Goal: Task Accomplishment & Management: Complete application form

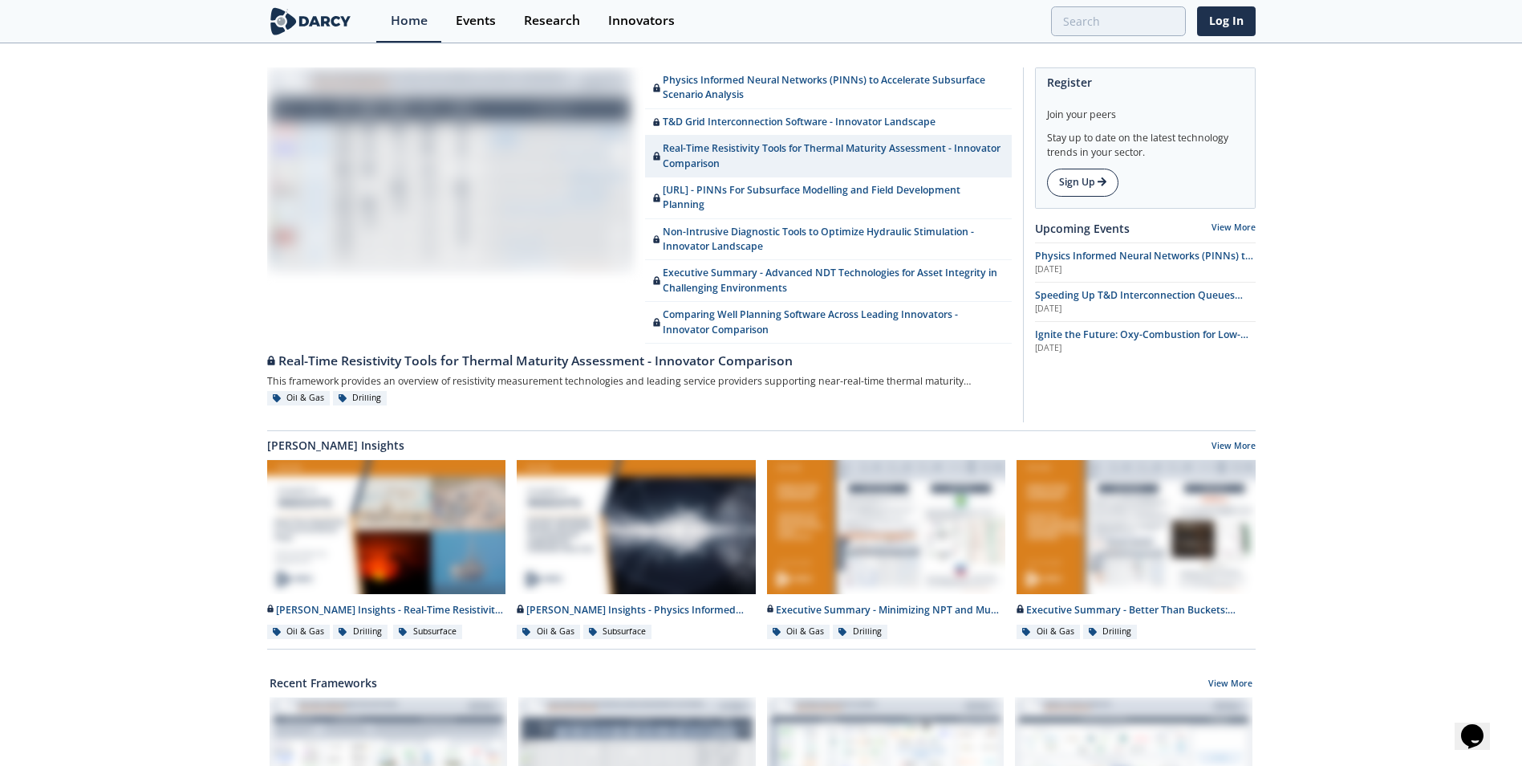
click at [1082, 189] on link "Sign Up" at bounding box center [1082, 182] width 71 height 27
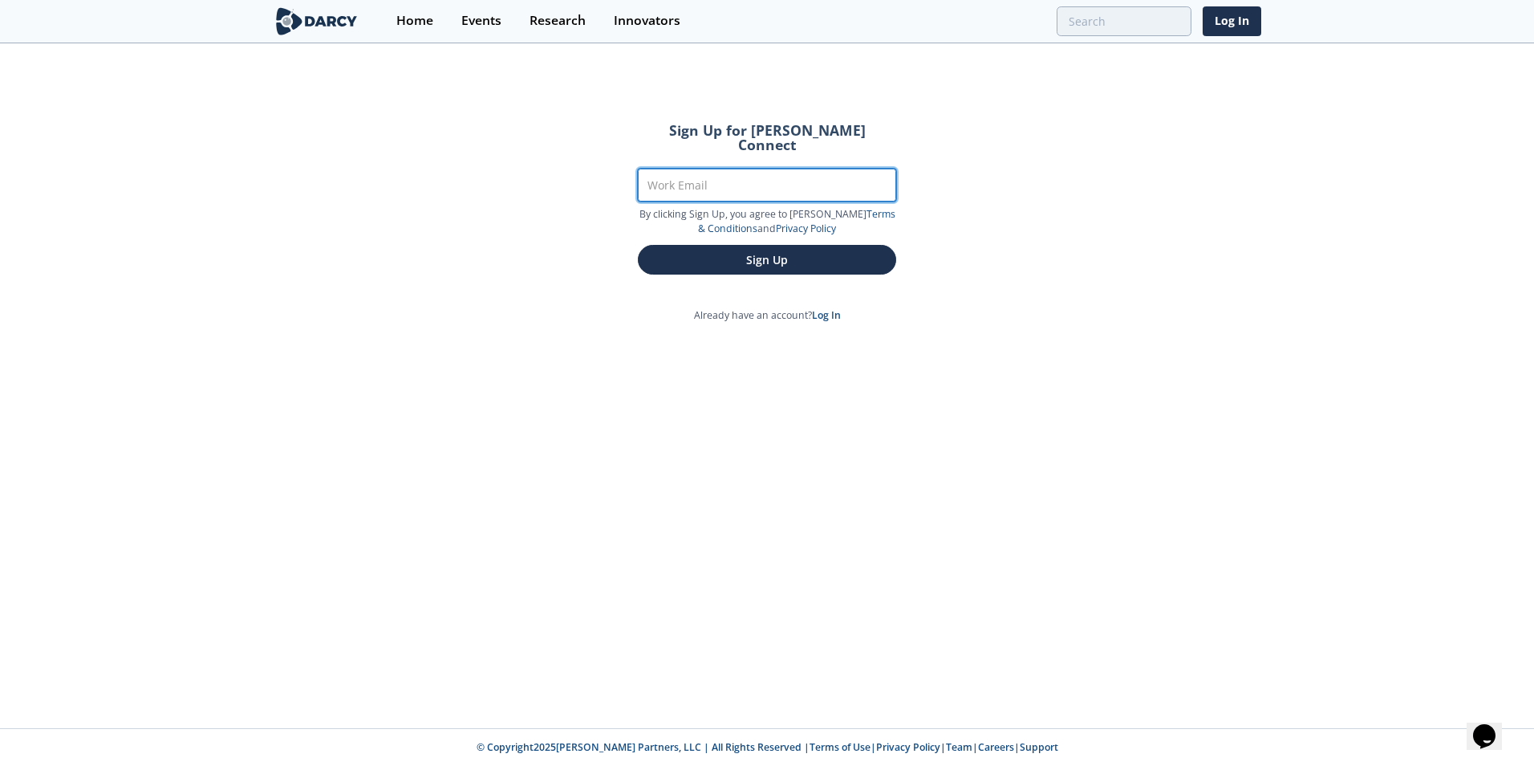
click at [811, 177] on input "Work Email" at bounding box center [767, 185] width 258 height 33
type input "[EMAIL_ADDRESS][DOMAIN_NAME]"
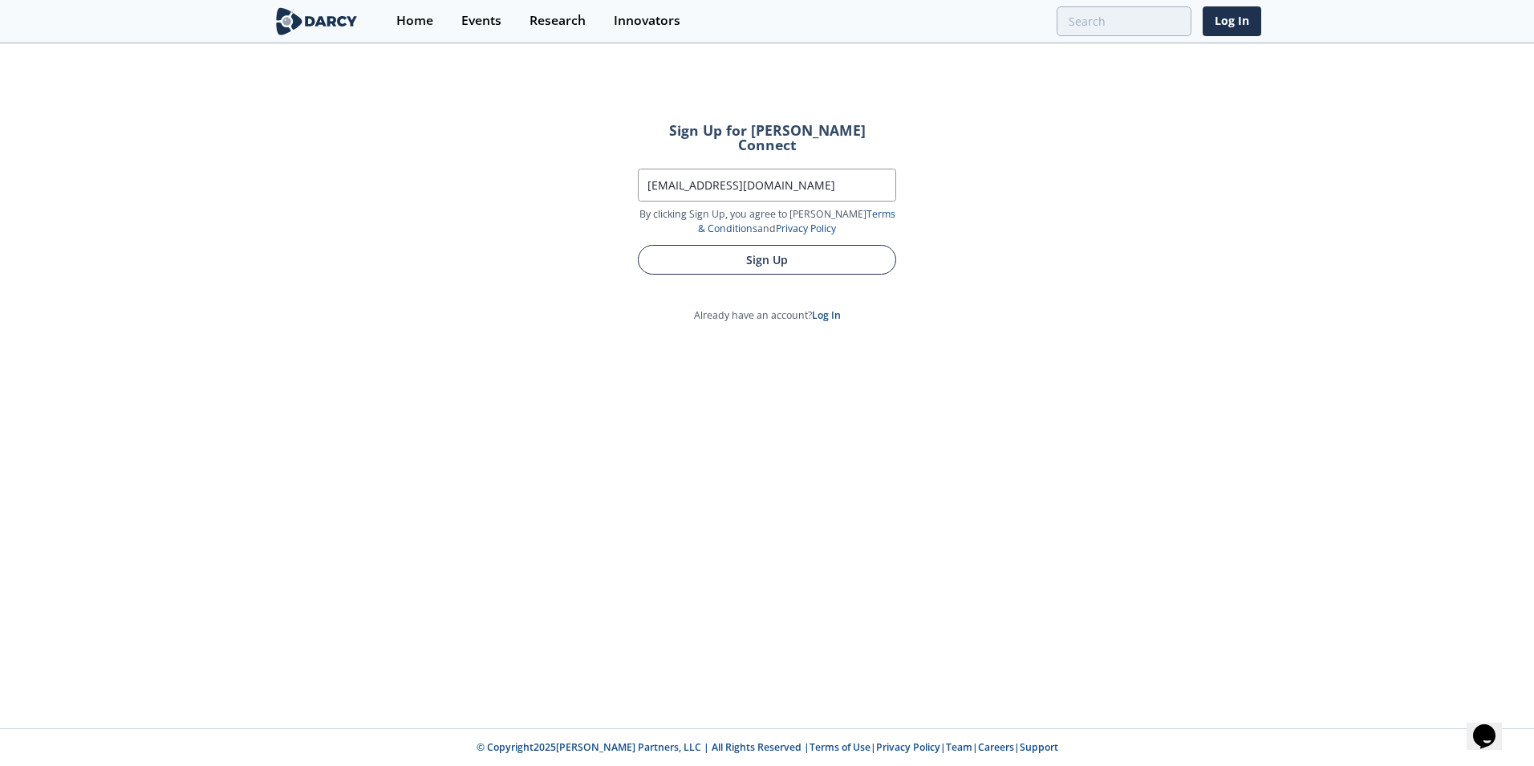
click at [784, 248] on button "Sign Up" at bounding box center [767, 260] width 258 height 30
click at [771, 251] on button "Sign Up" at bounding box center [767, 260] width 258 height 30
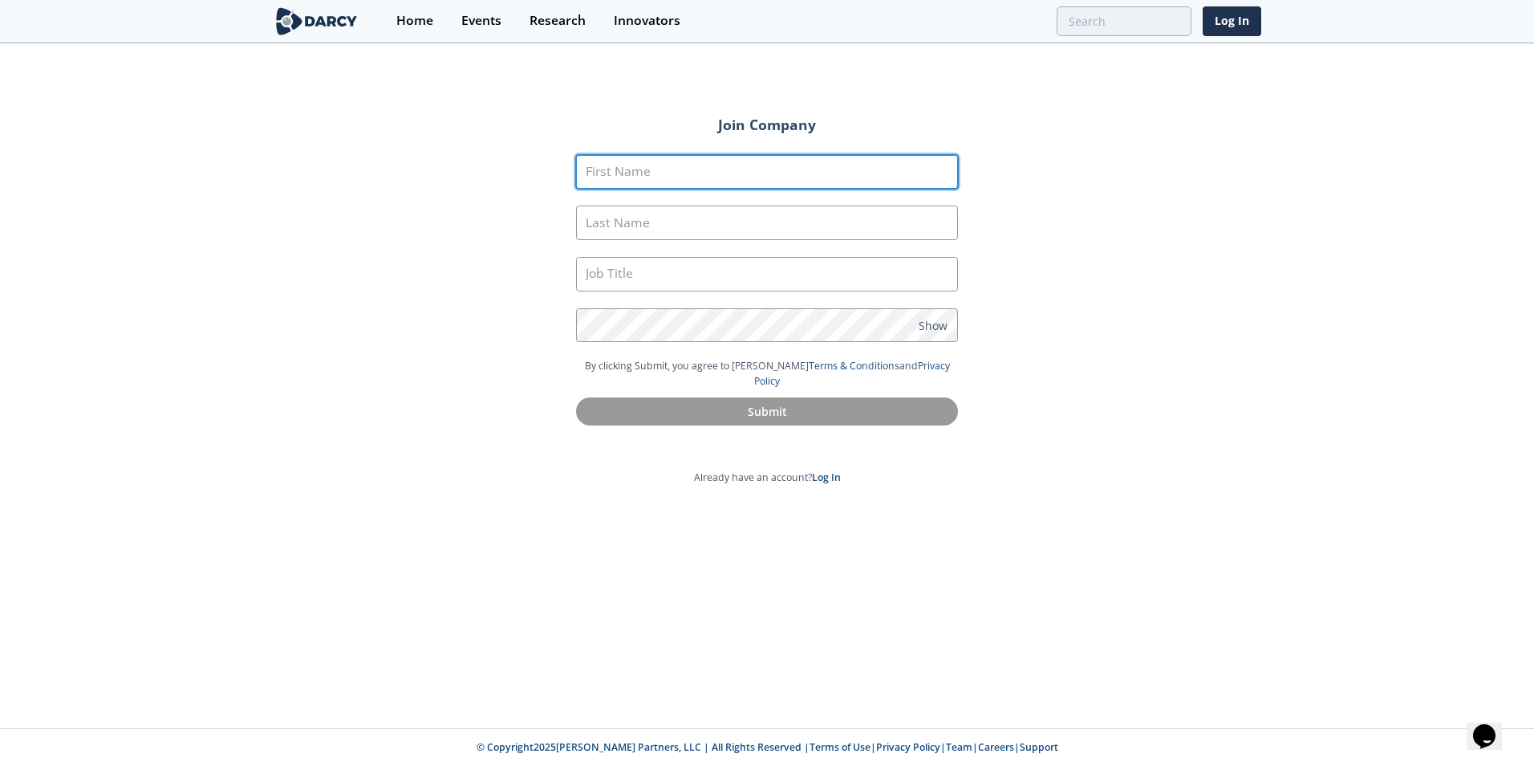
drag, startPoint x: 688, startPoint y: 181, endPoint x: 693, endPoint y: 197, distance: 16.2
click at [689, 183] on input "First Name" at bounding box center [767, 172] width 382 height 35
type input "[PERSON_NAME]"
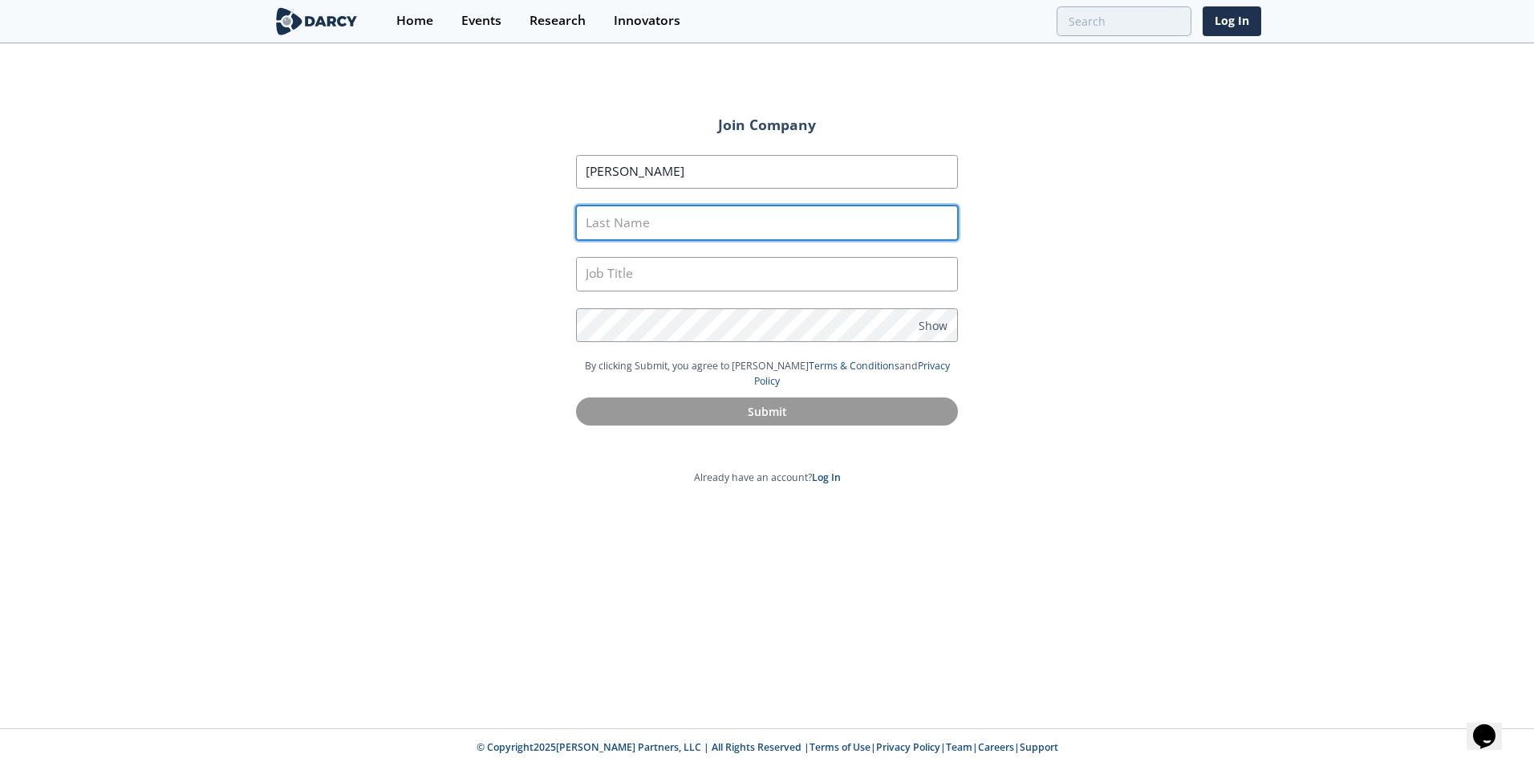
click at [710, 225] on input "Last Name" at bounding box center [767, 222] width 382 height 35
type input "[PERSON_NAME]"
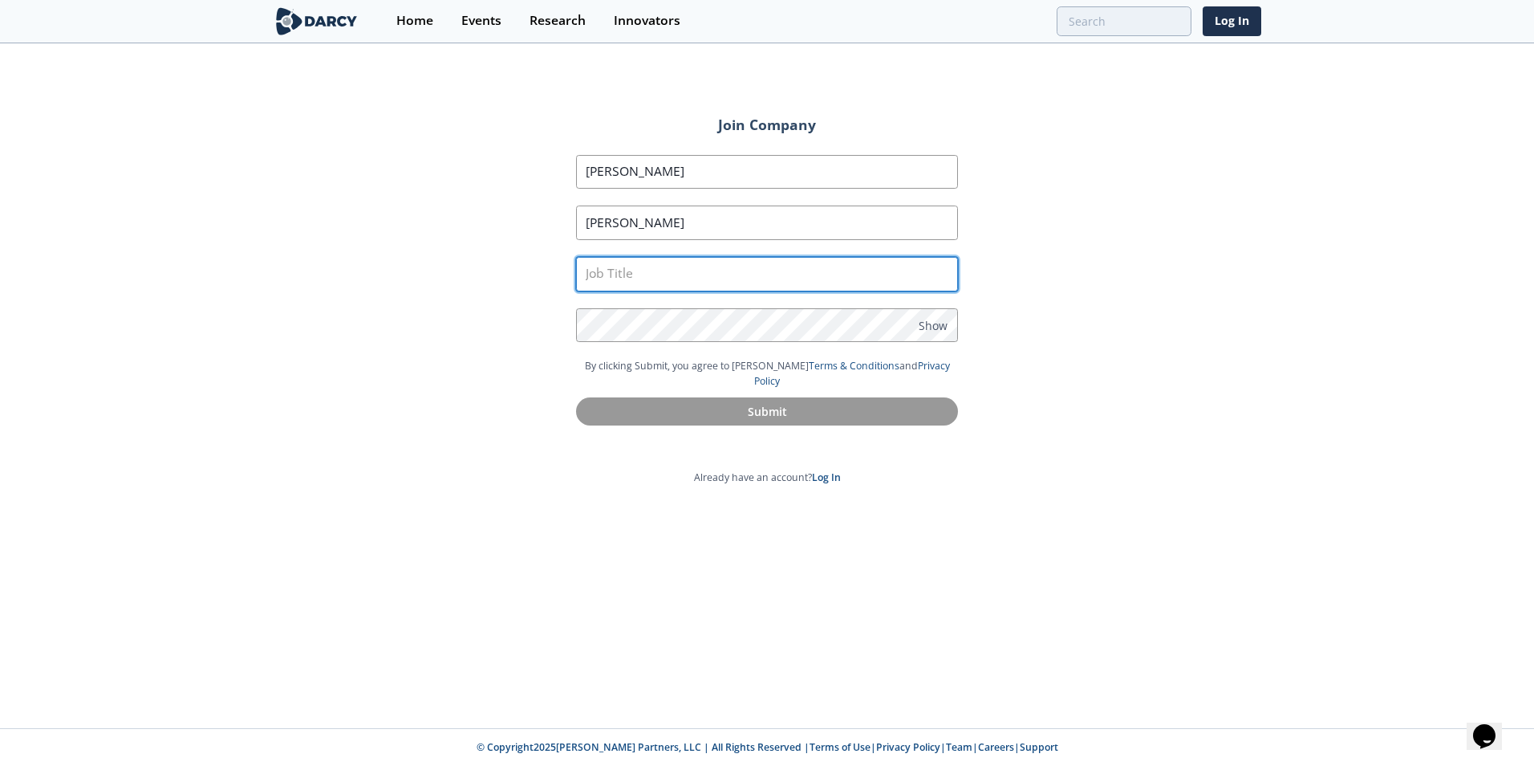
click at [792, 279] on input "text" at bounding box center [767, 274] width 382 height 35
type input "H&S Supervisor"
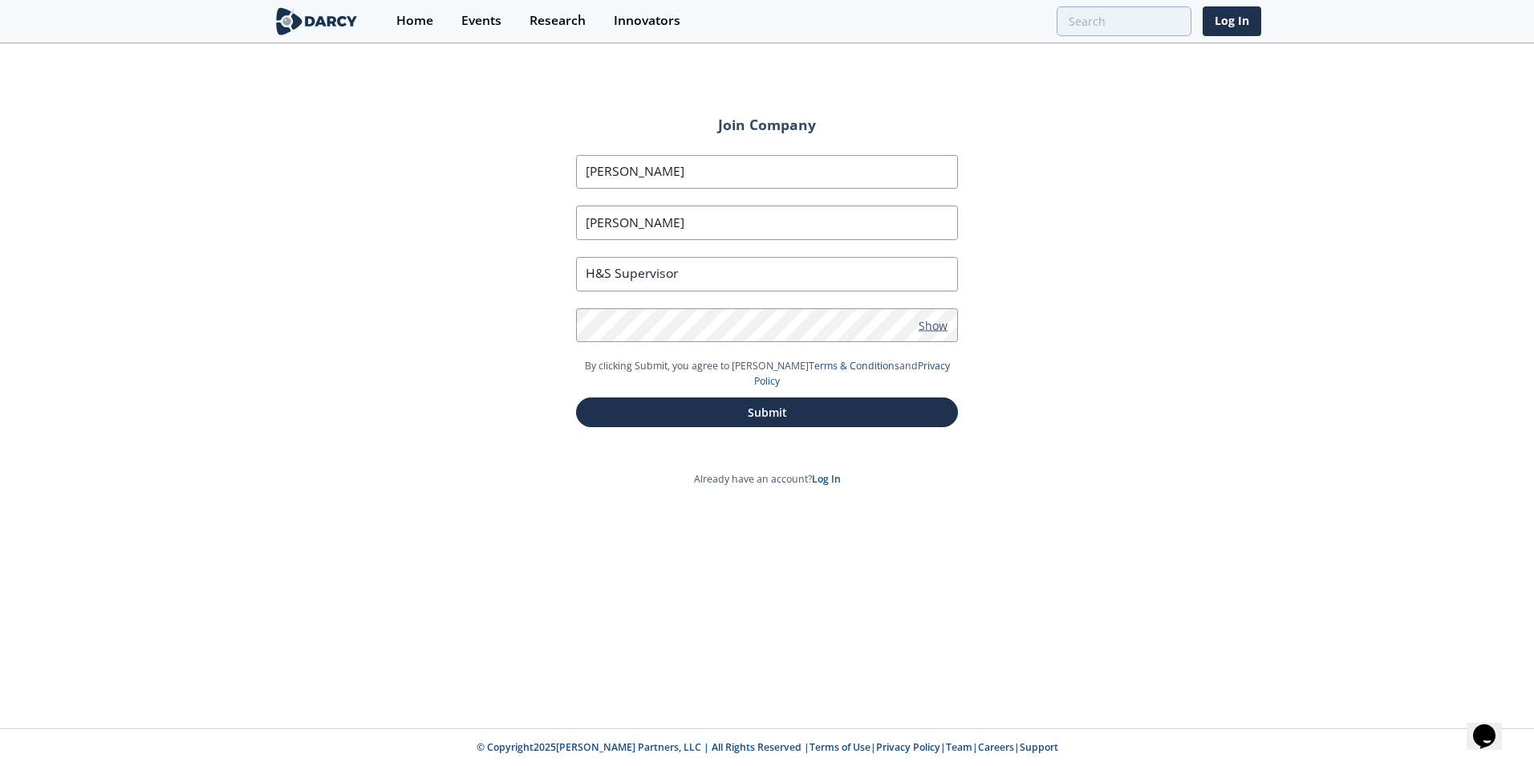
click at [929, 323] on span "Show" at bounding box center [933, 324] width 29 height 17
click at [928, 327] on span "Hide" at bounding box center [931, 324] width 25 height 17
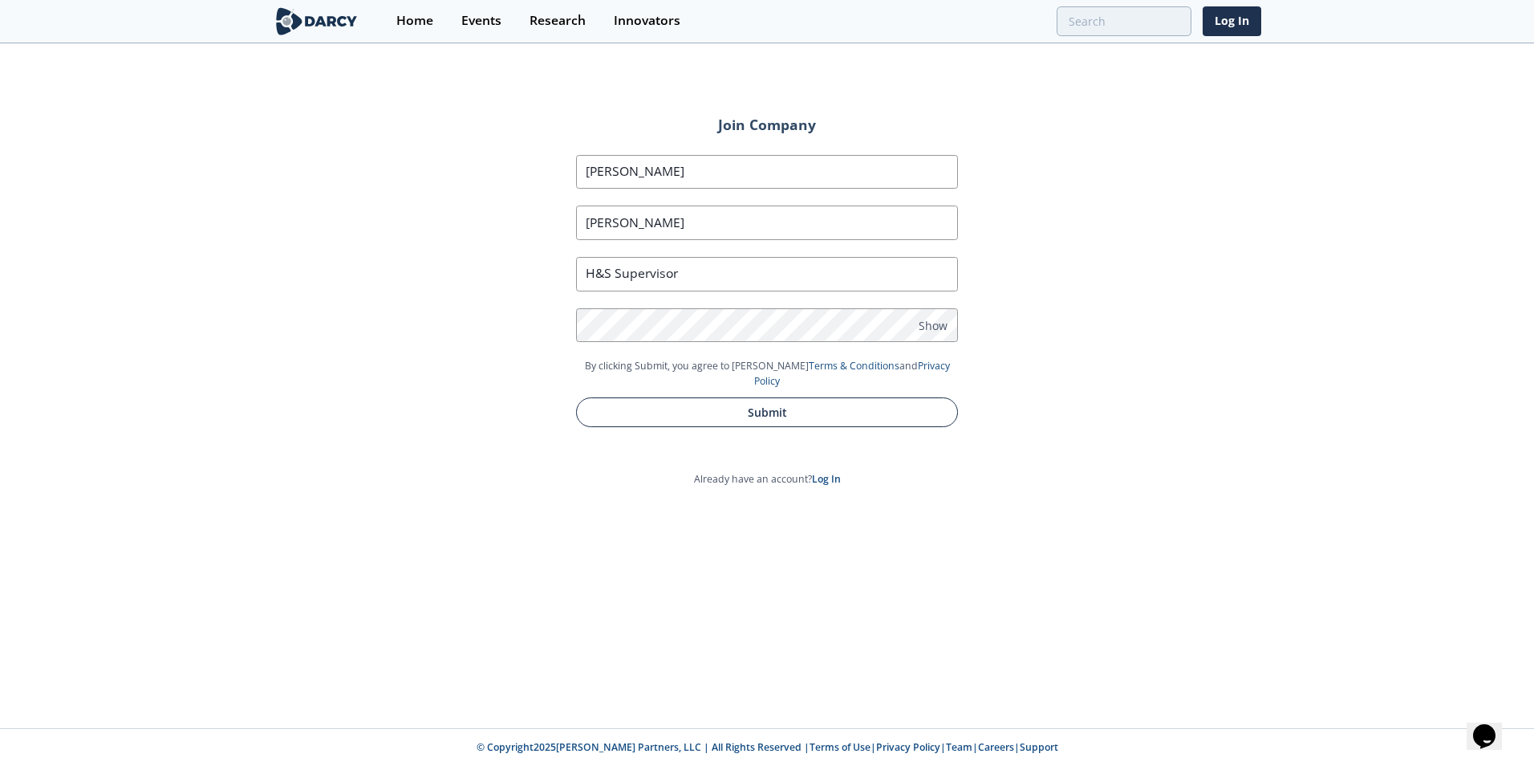
click at [888, 397] on button "Submit" at bounding box center [767, 412] width 382 height 30
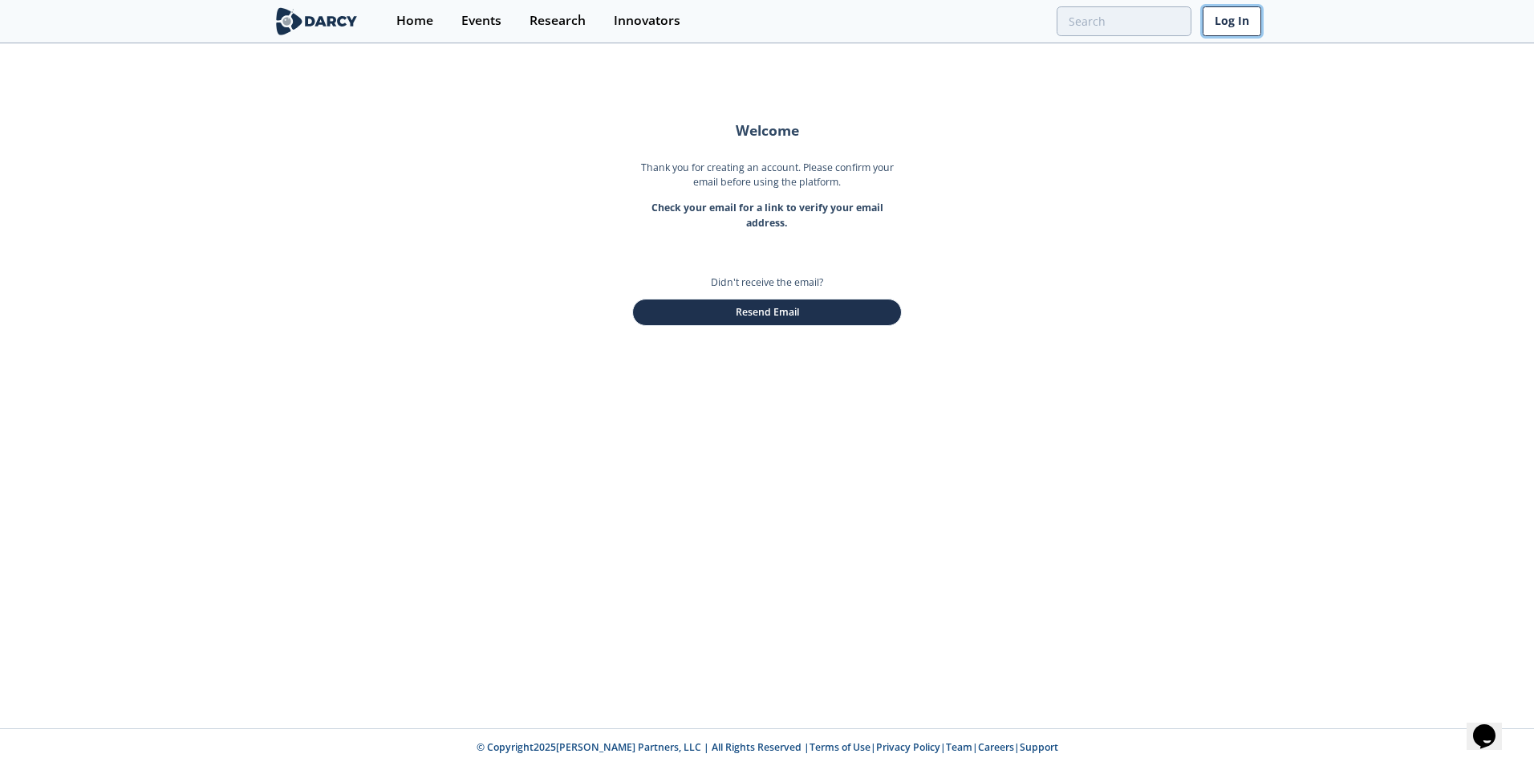
click at [1231, 26] on link "Log In" at bounding box center [1232, 21] width 59 height 30
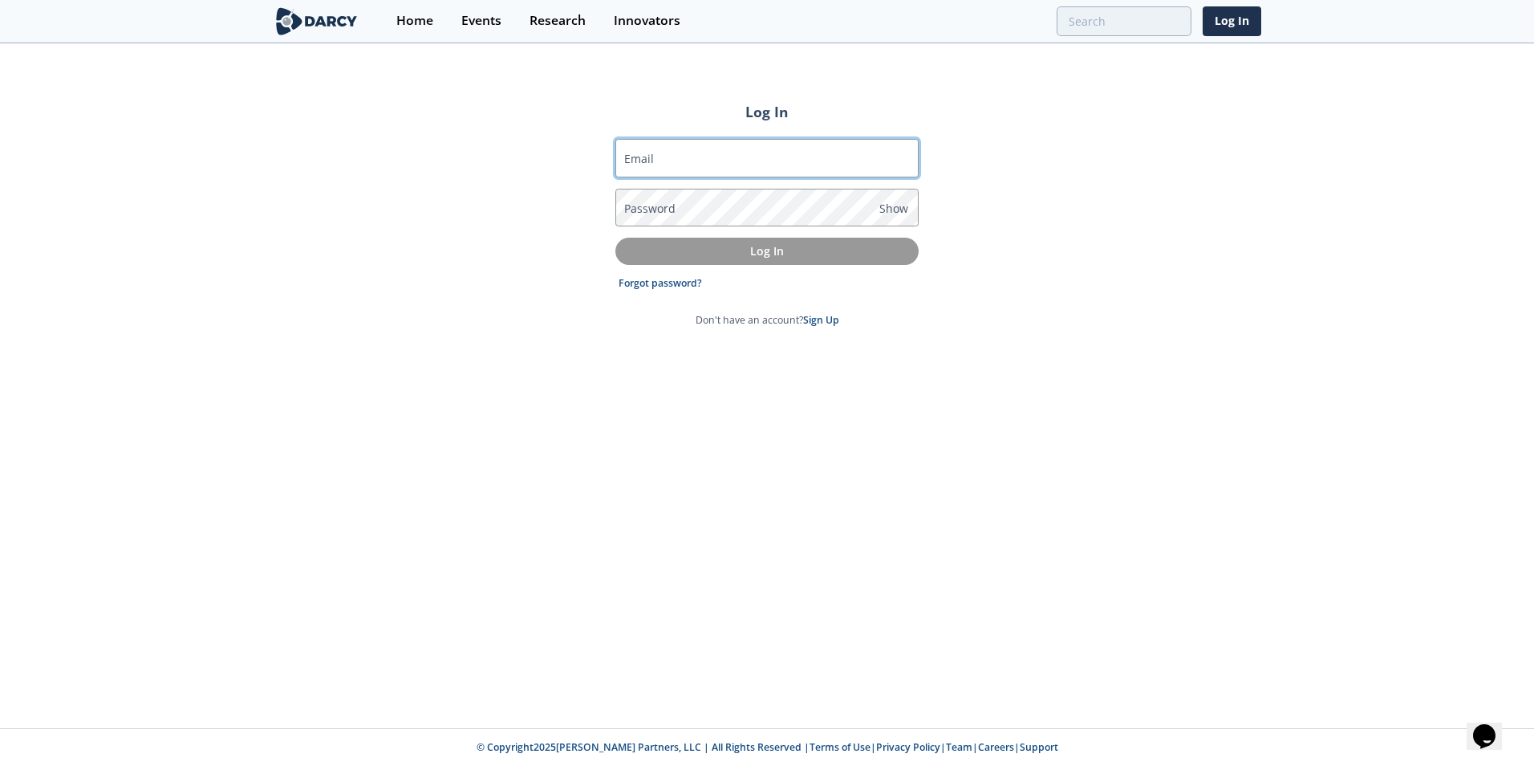
click at [736, 160] on input "Email" at bounding box center [766, 158] width 303 height 39
type input "[EMAIL_ADDRESS][DOMAIN_NAME]"
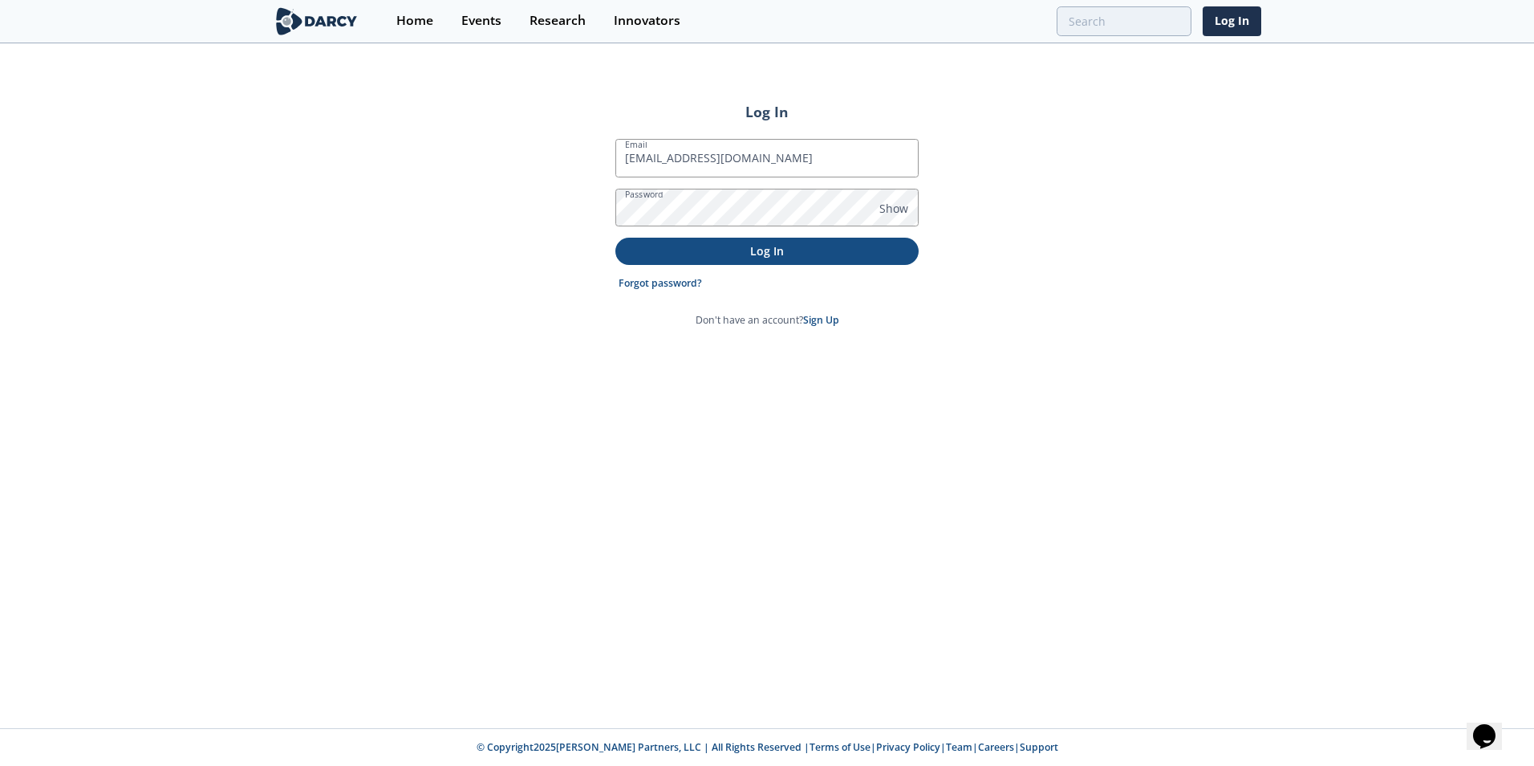
click at [727, 247] on p "Log In" at bounding box center [767, 250] width 281 height 17
click at [747, 245] on p "Log In" at bounding box center [767, 250] width 281 height 17
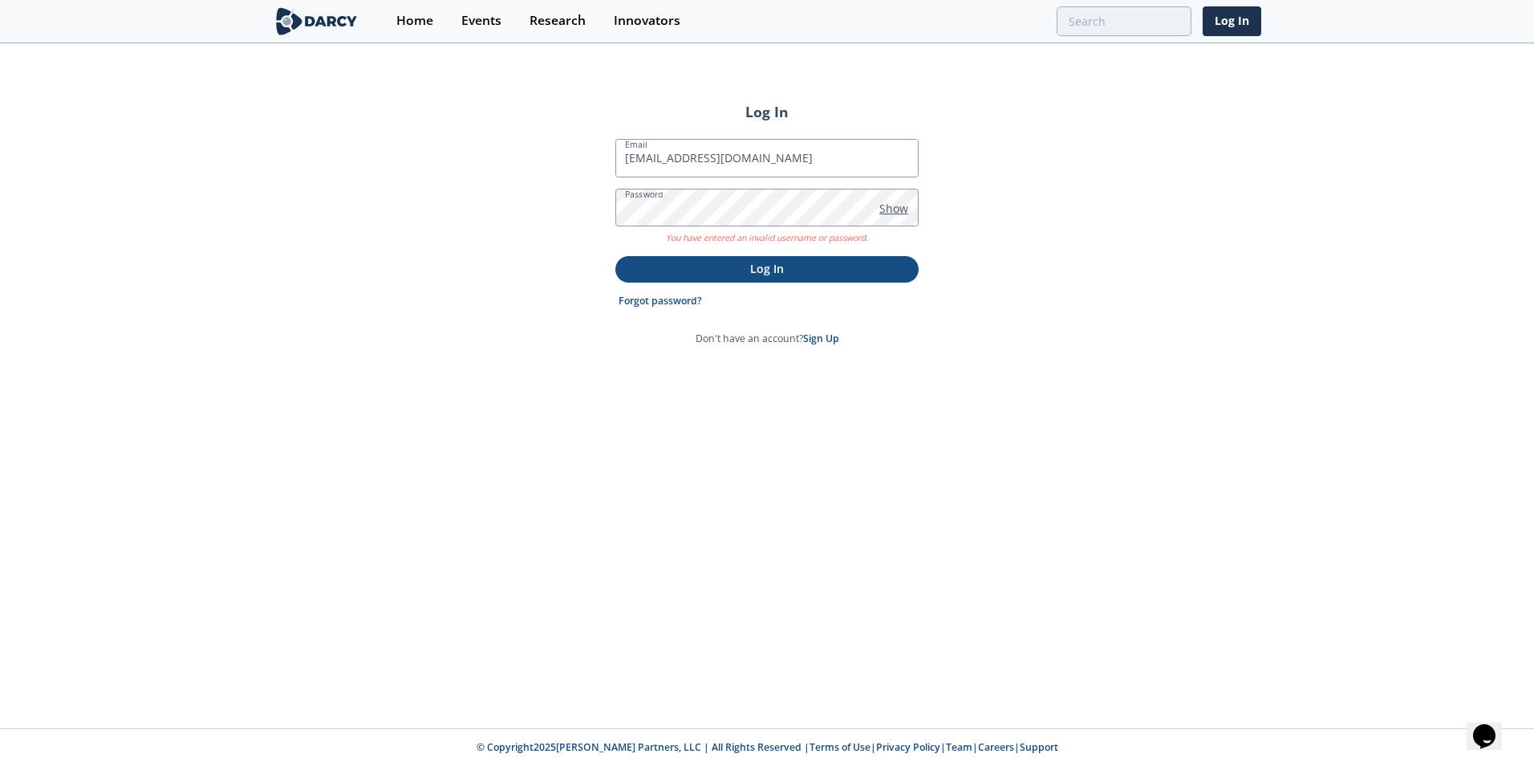
click at [897, 209] on span "Show" at bounding box center [894, 208] width 29 height 17
click at [766, 271] on p "Log In" at bounding box center [767, 268] width 281 height 17
click at [595, 201] on div "Log In Email [EMAIL_ADDRESS][DOMAIN_NAME] Password Hide You have entered an inv…" at bounding box center [767, 386] width 1534 height 683
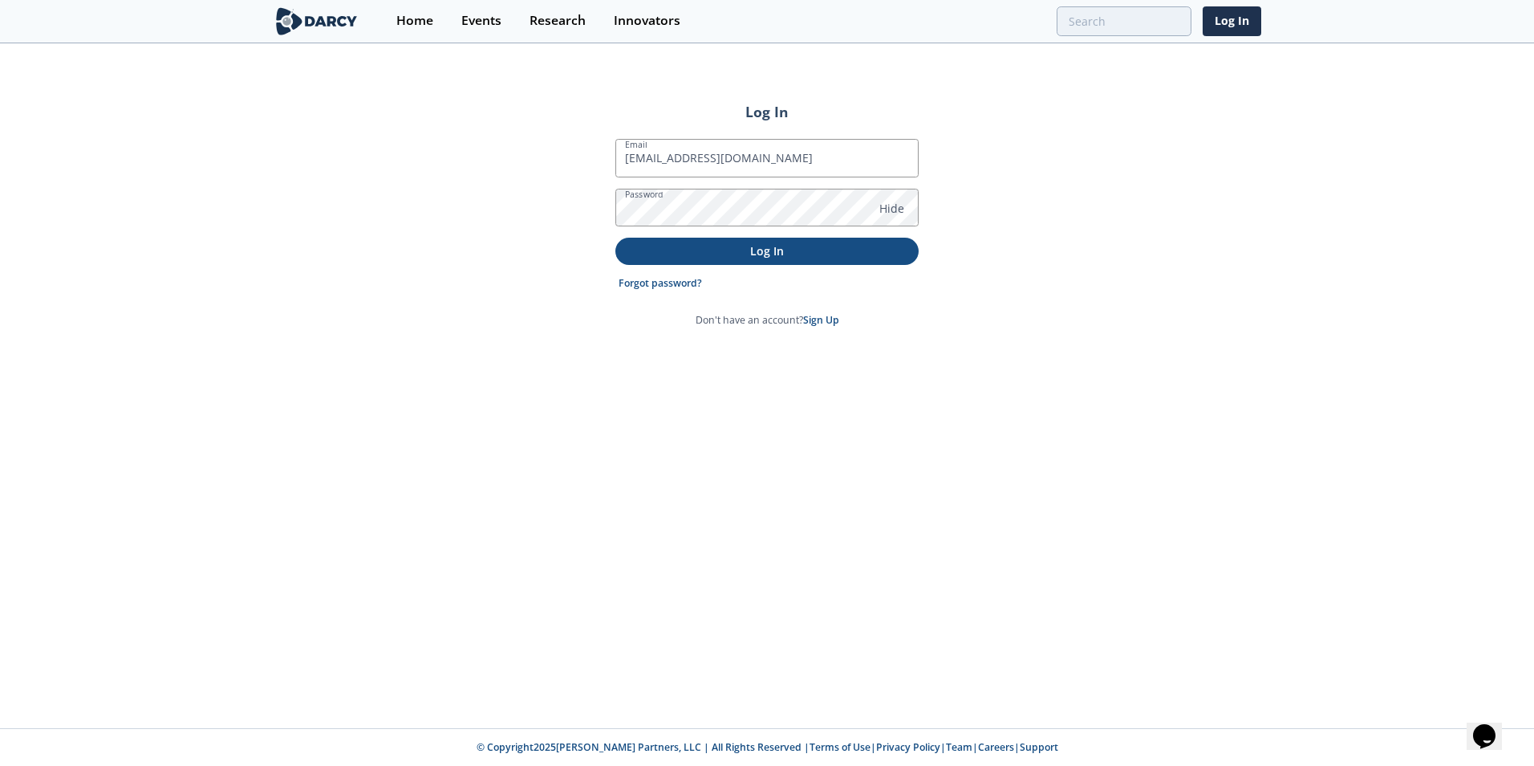
click at [675, 252] on p "Log In" at bounding box center [767, 250] width 281 height 17
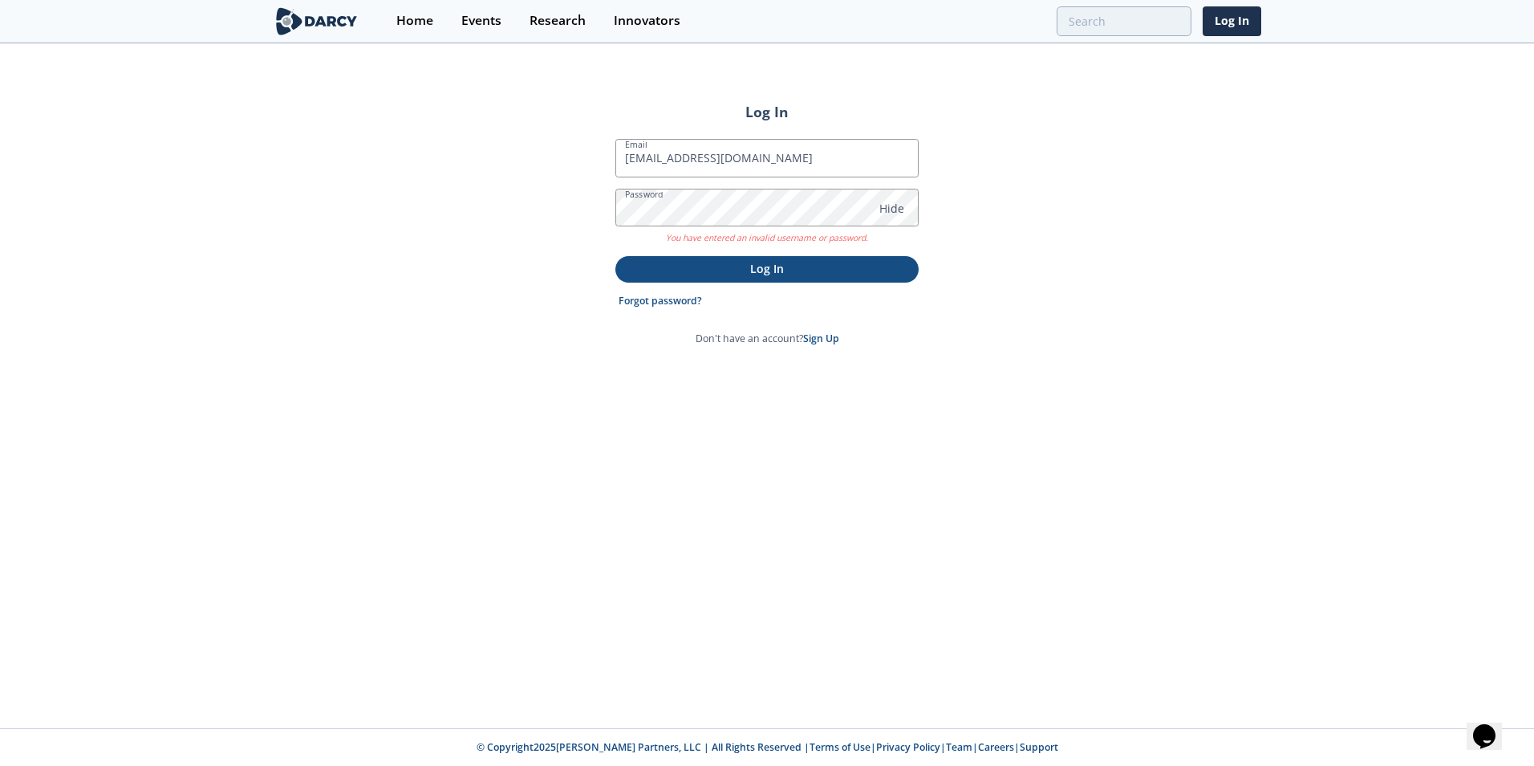
click at [713, 269] on p "Log In" at bounding box center [767, 268] width 281 height 17
